Goal: Information Seeking & Learning: Find specific fact

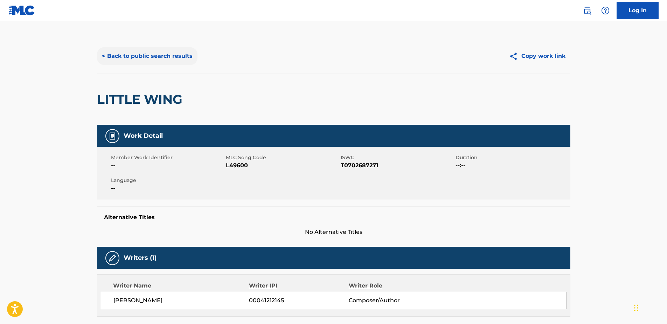
click at [138, 55] on button "< Back to public search results" at bounding box center [147, 56] width 101 height 18
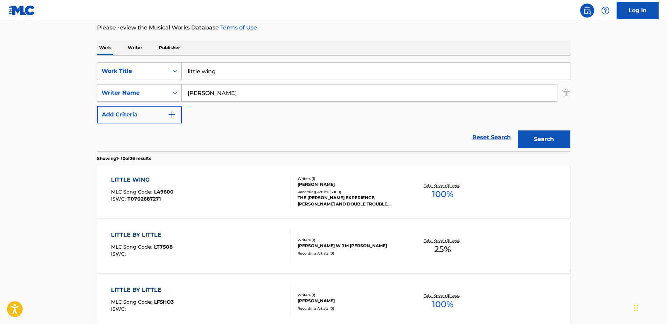
click at [224, 69] on input "little wing" at bounding box center [376, 71] width 388 height 17
type input "l"
type input "summer in the city"
click at [530, 143] on button "Search" at bounding box center [544, 139] width 53 height 18
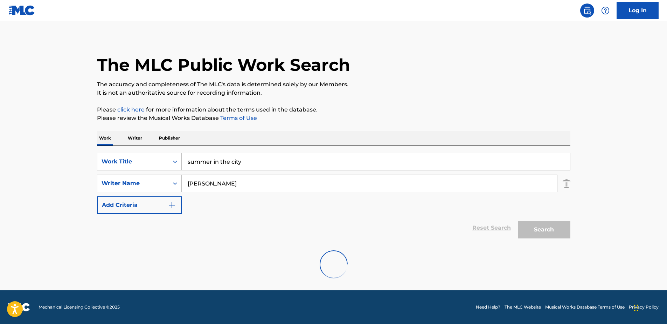
scroll to position [3, 0]
type input "h"
type input "sebastian"
click at [530, 227] on div "Search" at bounding box center [543, 228] width 56 height 28
drag, startPoint x: 545, startPoint y: 221, endPoint x: 547, endPoint y: 231, distance: 10.0
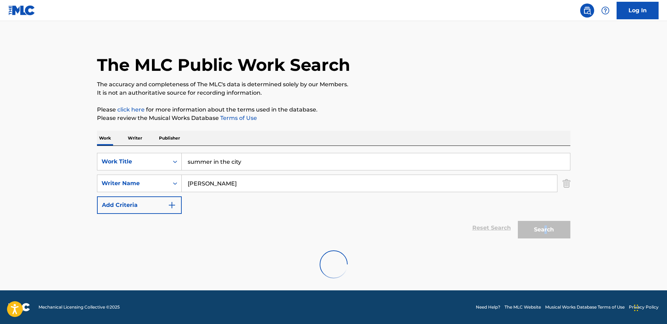
click at [547, 231] on div "Search" at bounding box center [543, 228] width 56 height 28
click at [494, 227] on div "Reset Search Search" at bounding box center [334, 228] width 474 height 28
click at [501, 225] on div "Reset Search Search" at bounding box center [334, 228] width 474 height 28
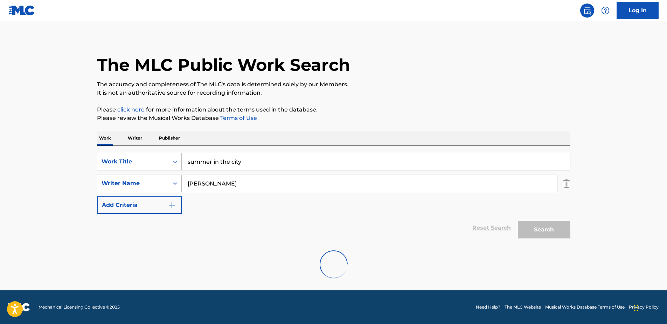
click at [493, 228] on div "Reset Search Search" at bounding box center [334, 228] width 474 height 28
drag, startPoint x: 485, startPoint y: 226, endPoint x: 489, endPoint y: 231, distance: 6.2
click at [489, 231] on div "Reset Search Search" at bounding box center [334, 228] width 474 height 28
click at [223, 185] on input "sebastian" at bounding box center [370, 183] width 376 height 17
click at [440, 223] on div "Reset Search Search" at bounding box center [334, 228] width 474 height 28
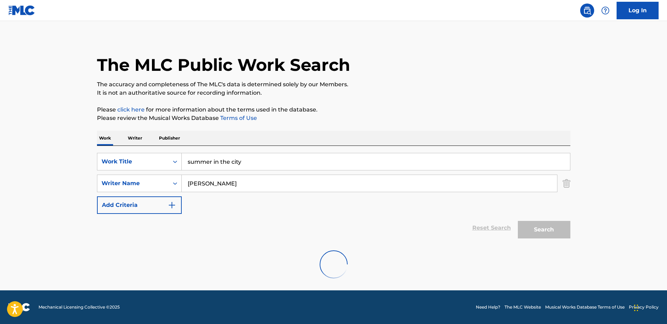
scroll to position [0, 0]
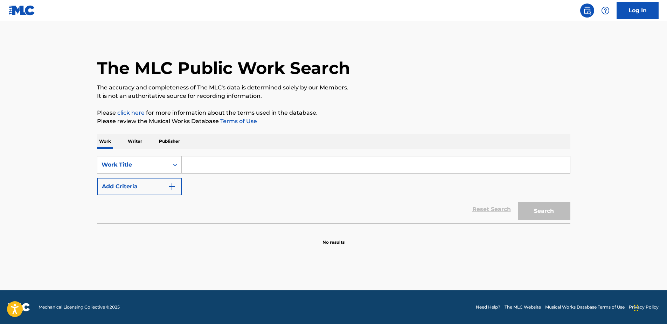
click at [191, 163] on input "Search Form" at bounding box center [376, 164] width 388 height 17
type input "summer in the city"
click at [532, 207] on button "Search" at bounding box center [544, 211] width 53 height 18
click at [538, 214] on button "Search" at bounding box center [544, 211] width 53 height 18
click at [204, 161] on input "Search Form" at bounding box center [376, 164] width 388 height 17
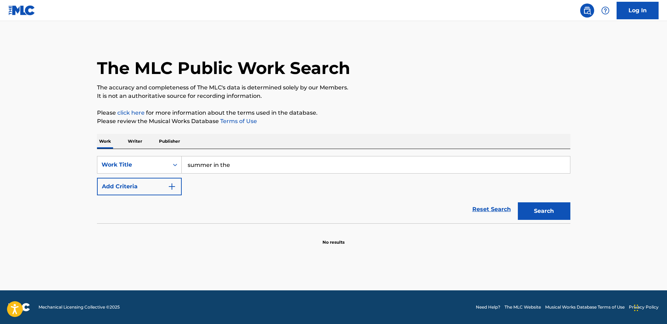
type input "summer in the city"
click at [541, 213] on button "Search" at bounding box center [544, 211] width 53 height 18
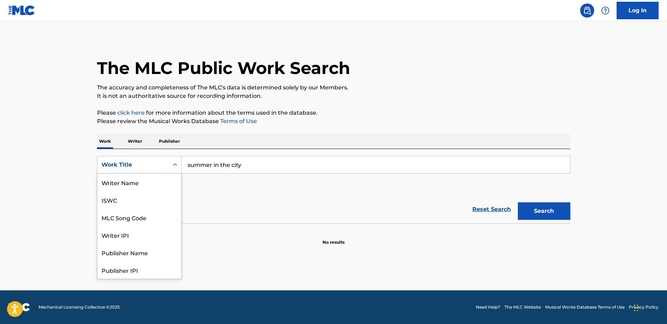
scroll to position [35, 0]
click at [174, 166] on icon "Search Form" at bounding box center [175, 164] width 7 height 7
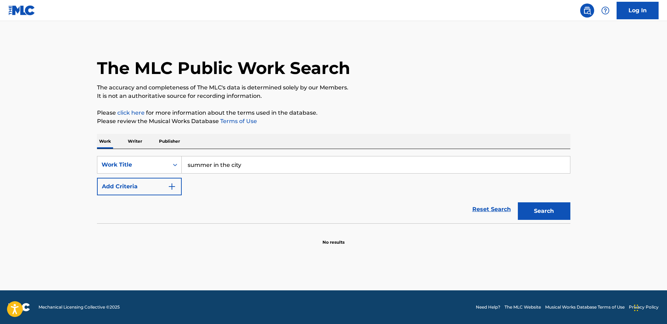
click at [132, 140] on p "Writer" at bounding box center [135, 141] width 19 height 15
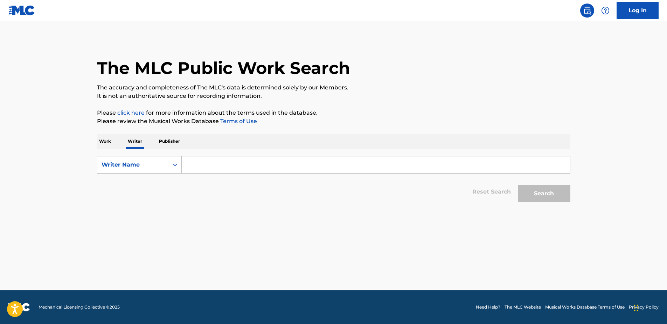
click at [206, 165] on input "Search Form" at bounding box center [376, 164] width 388 height 17
type input "sebastian mark"
click at [546, 192] on button "Search" at bounding box center [544, 194] width 53 height 18
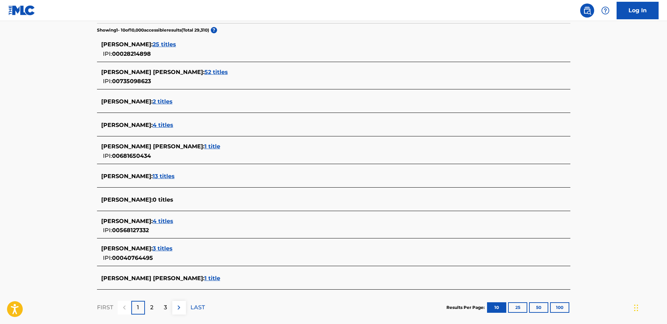
scroll to position [187, 0]
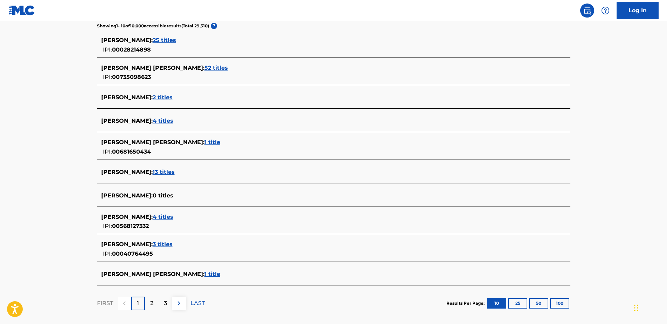
click at [170, 170] on span "13 titles" at bounding box center [164, 171] width 22 height 7
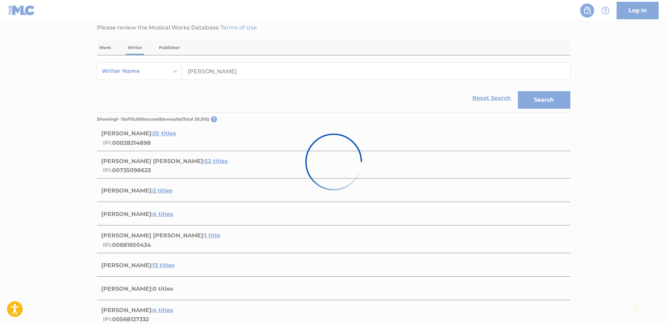
scroll to position [0, 0]
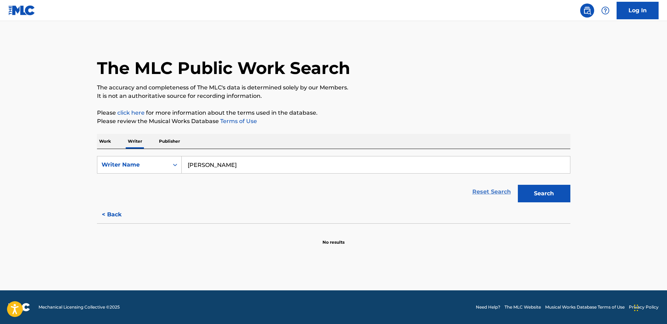
click at [485, 191] on link "Reset Search" at bounding box center [492, 191] width 46 height 15
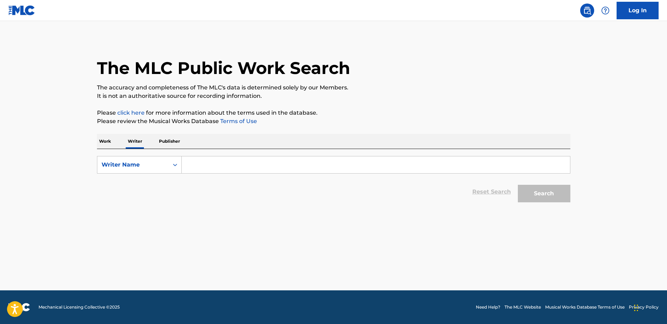
click at [108, 137] on p "Work" at bounding box center [105, 141] width 16 height 15
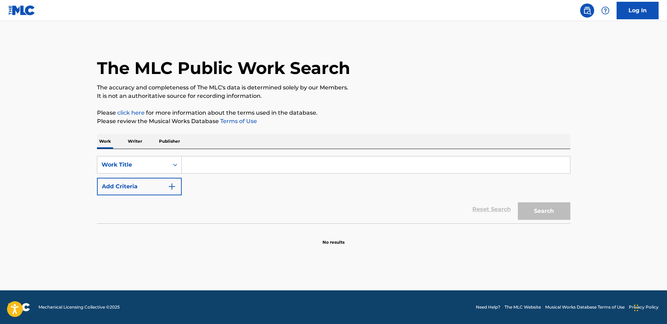
click at [192, 162] on input "Search Form" at bounding box center [376, 164] width 388 height 17
click at [538, 211] on button "Search" at bounding box center [544, 211] width 53 height 18
click at [330, 158] on input "summer in the city" at bounding box center [376, 164] width 388 height 17
type input "s"
type input "soul sacrifice"
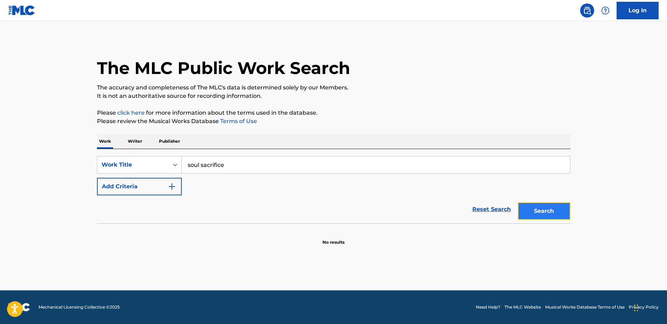
click at [532, 207] on button "Search" at bounding box center [544, 211] width 53 height 18
